Goal: Task Accomplishment & Management: Manage account settings

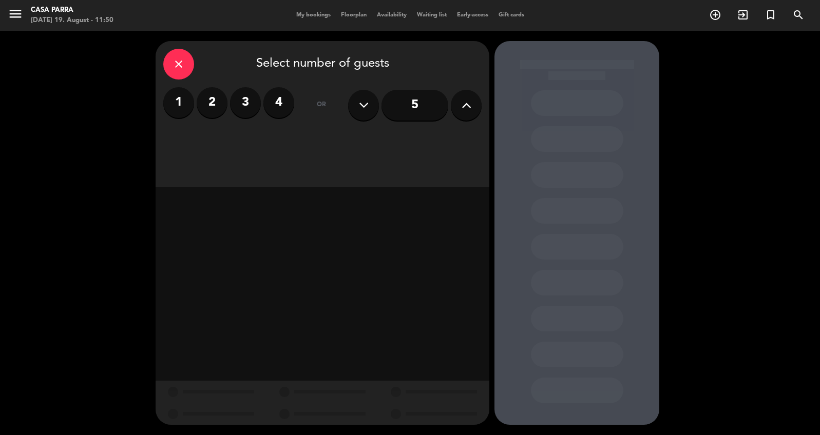
click at [316, 22] on div "menu Casa [PERSON_NAME] [DATE] 19. August - 11:50 My bookings Floorplan Availab…" at bounding box center [410, 15] width 820 height 31
click at [314, 17] on span "My bookings" at bounding box center [313, 15] width 45 height 6
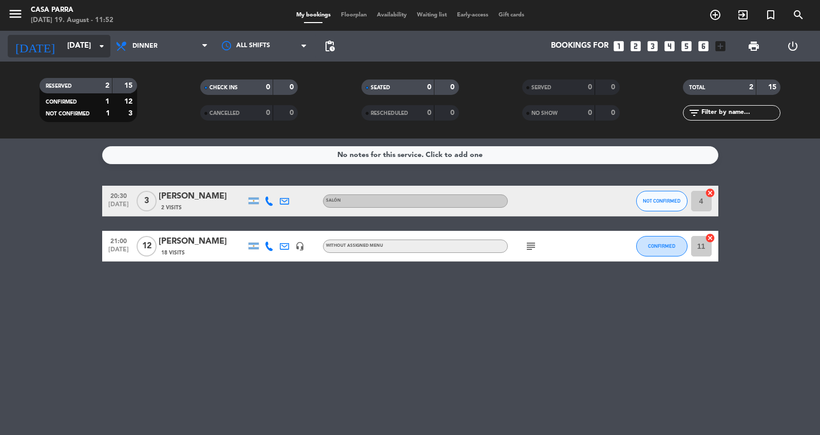
click at [79, 51] on input "[DATE]" at bounding box center [111, 46] width 99 height 20
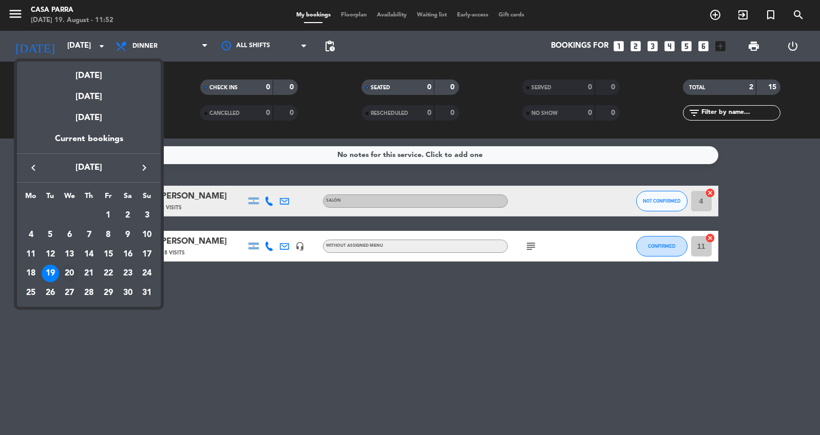
click at [68, 270] on div "20" at bounding box center [69, 273] width 17 height 17
type input "[DATE]"
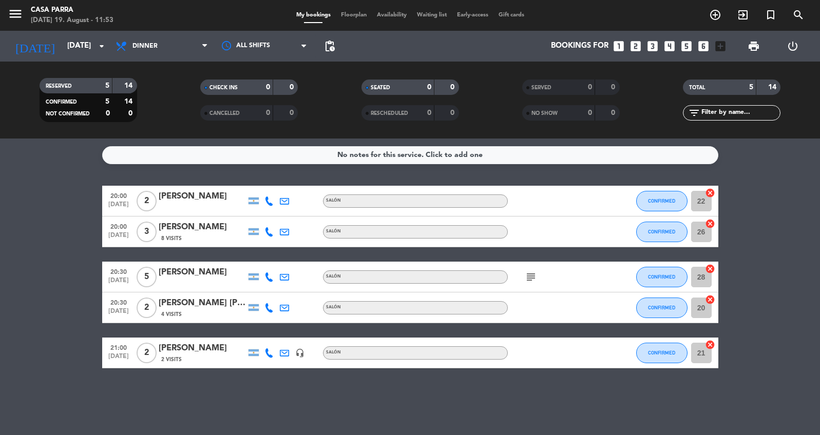
click at [385, 390] on div "No notes for this service. Click to add one 20:00 [DATE] 2 [PERSON_NAME] SALÓN …" at bounding box center [410, 287] width 820 height 297
click at [67, 67] on div "RESERVED 5 14 CONFIRMED 5 14 NOT CONFIRMED 0 0 CHECK INS 0 0 CANCELLED 0 0 SEAT…" at bounding box center [410, 100] width 820 height 77
click at [69, 45] on input "[DATE]" at bounding box center [111, 46] width 99 height 20
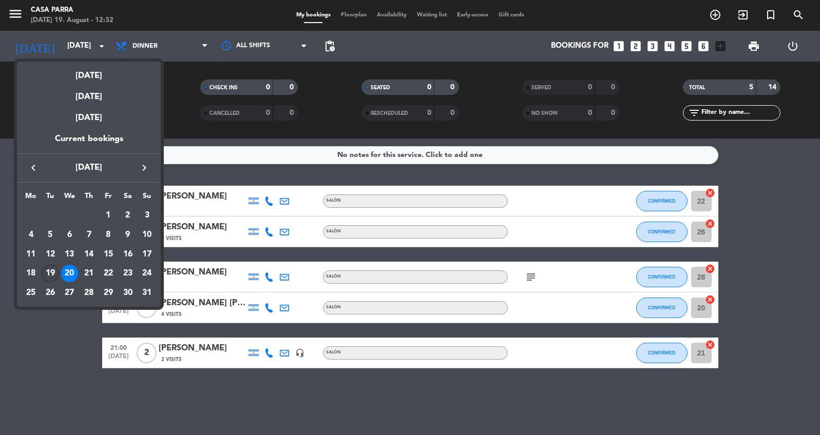
click at [50, 272] on div "19" at bounding box center [50, 273] width 17 height 17
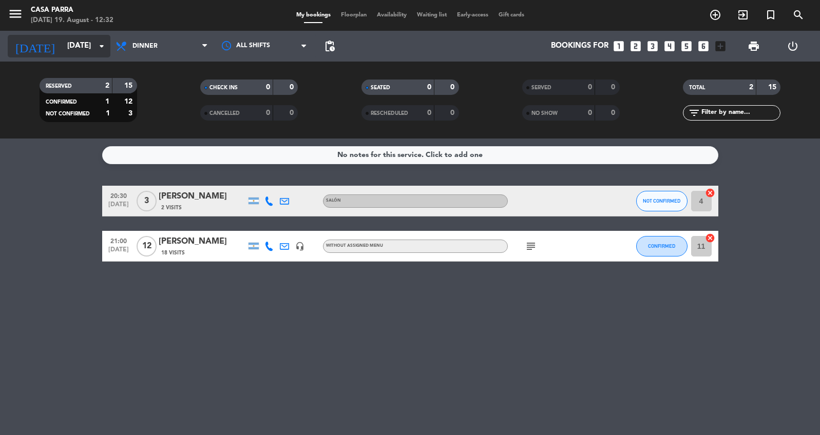
click at [62, 46] on input "[DATE]" at bounding box center [111, 46] width 99 height 20
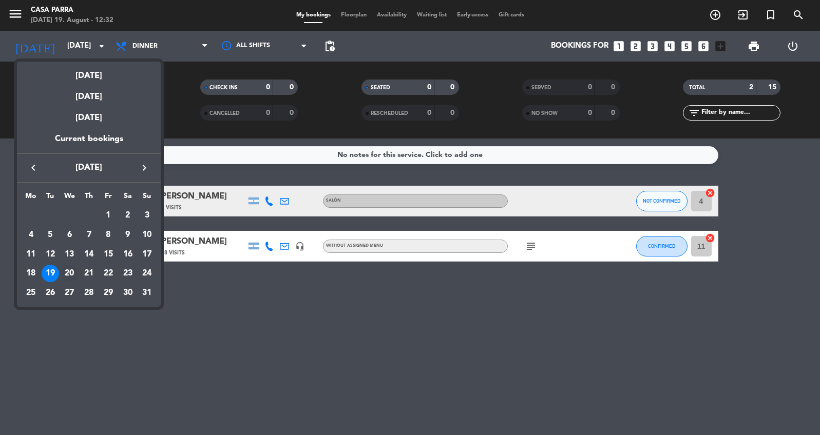
click at [69, 267] on div "20" at bounding box center [69, 273] width 17 height 17
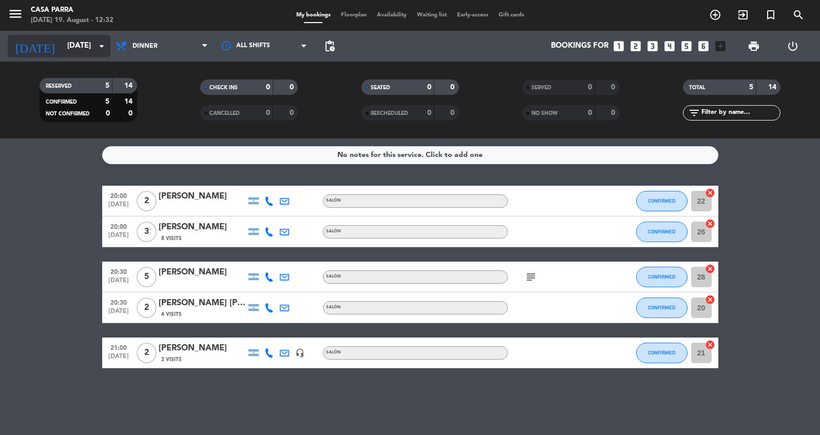
click at [84, 45] on input "[DATE]" at bounding box center [111, 46] width 99 height 20
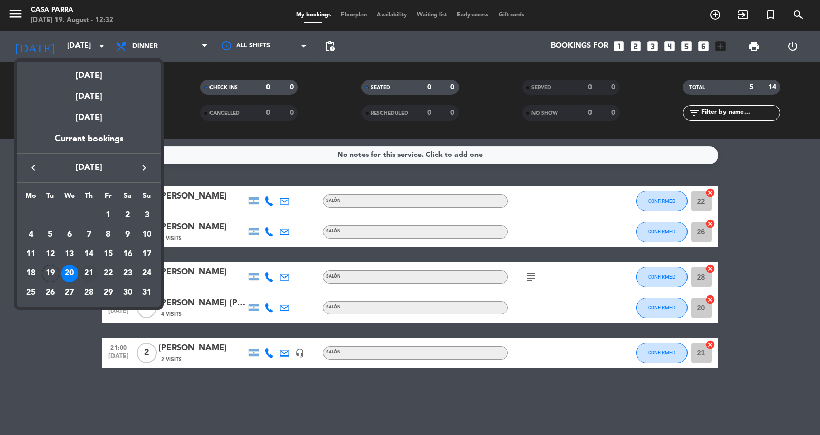
click at [88, 270] on div "21" at bounding box center [88, 273] width 17 height 17
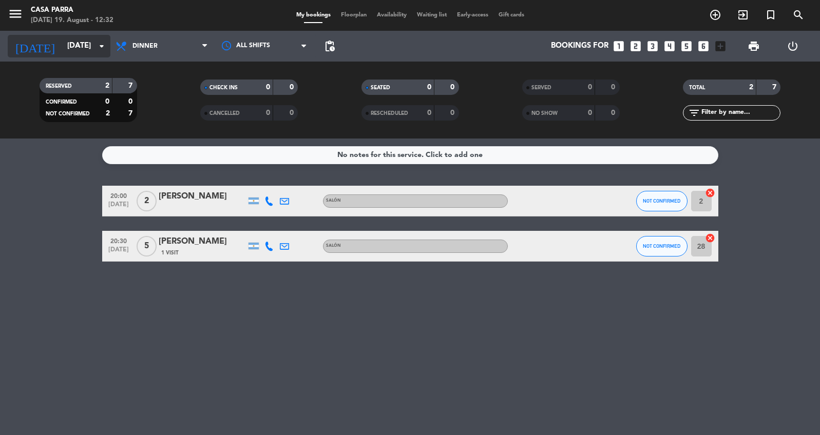
click at [62, 49] on input "[DATE]" at bounding box center [111, 46] width 99 height 20
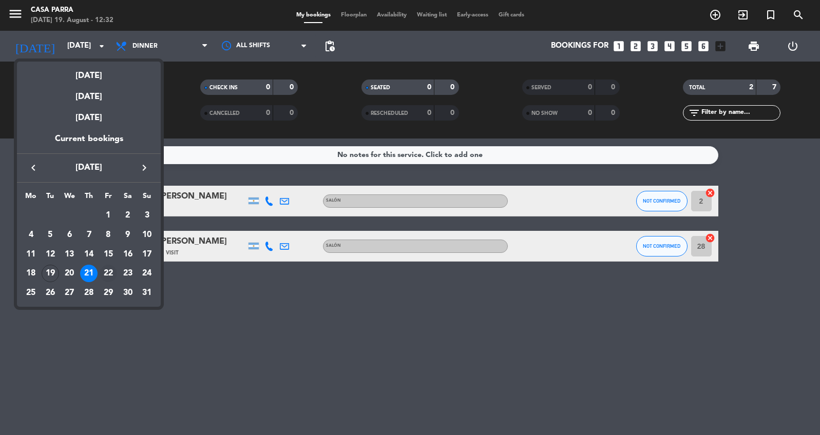
click at [109, 269] on div "22" at bounding box center [108, 273] width 17 height 17
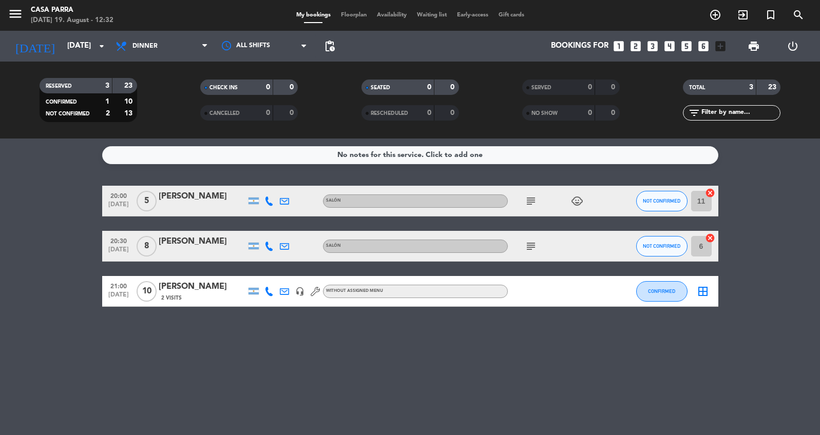
click at [228, 360] on div "No notes for this service. Click to add one 20:00 [DATE] 5 [PERSON_NAME] SALÓN …" at bounding box center [410, 287] width 820 height 297
click at [72, 44] on input "[DATE]" at bounding box center [111, 46] width 99 height 20
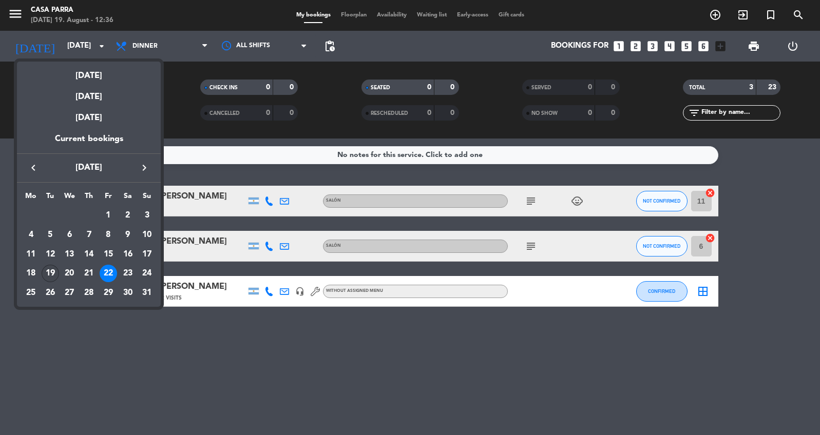
click at [49, 272] on div "19" at bounding box center [50, 273] width 17 height 17
type input "[DATE]"
